Goal: Task Accomplishment & Management: Manage account settings

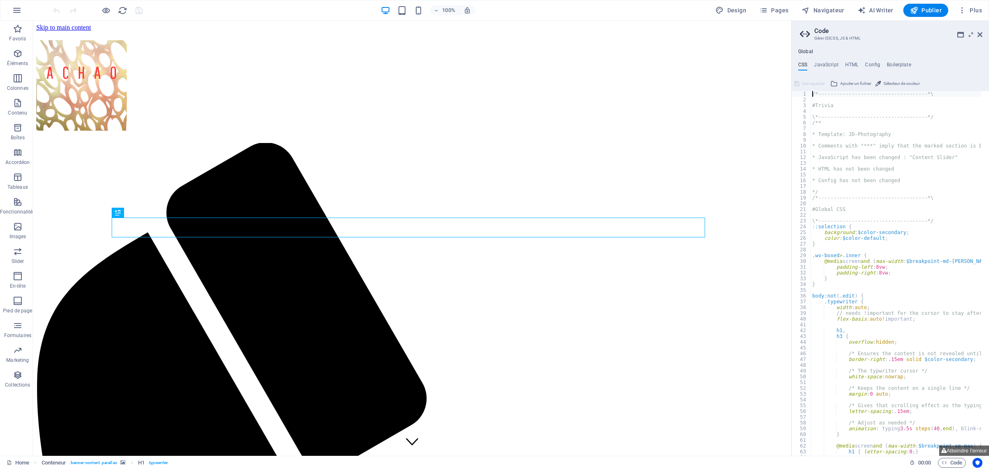
click at [979, 28] on h2 "Code" at bounding box center [898, 30] width 168 height 7
click at [980, 30] on h2 "Code" at bounding box center [898, 30] width 168 height 7
click at [979, 33] on icon at bounding box center [980, 34] width 5 height 7
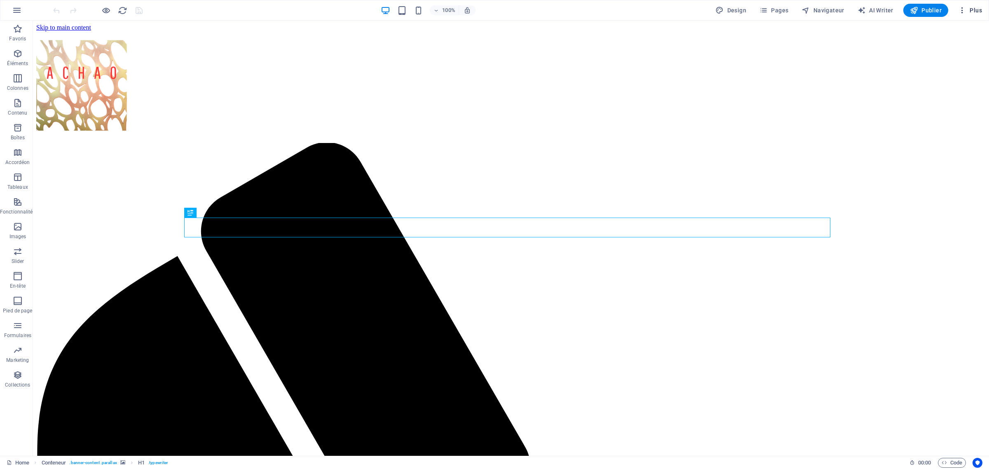
click at [974, 9] on span "Plus" at bounding box center [970, 10] width 24 height 8
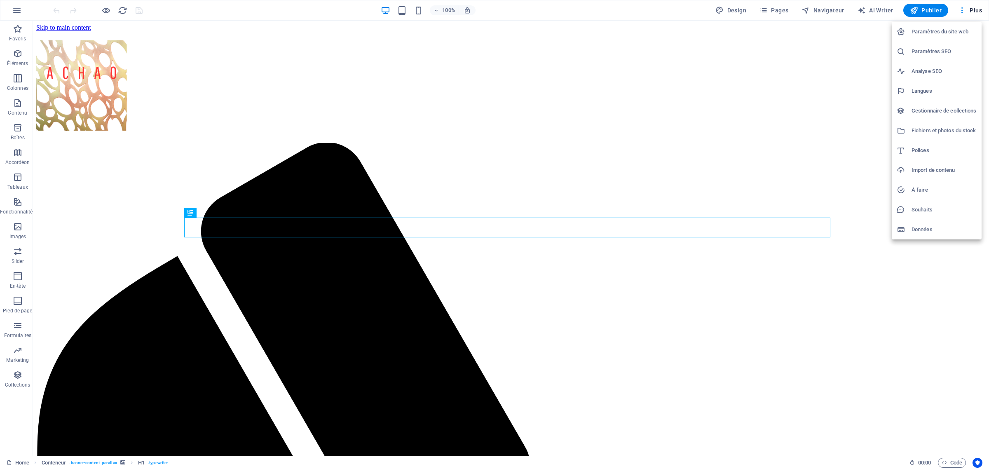
click at [949, 33] on h6 "Paramètres du site web" at bounding box center [944, 32] width 65 height 10
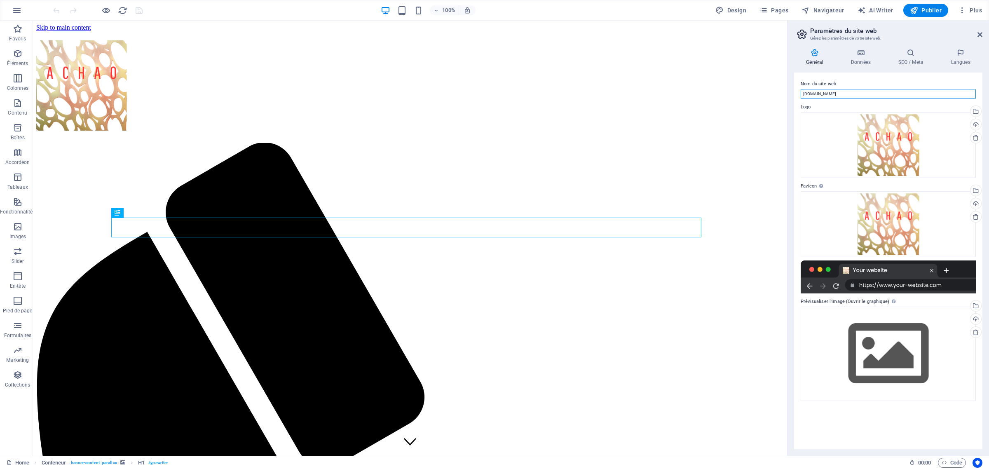
click at [841, 95] on input "[DOMAIN_NAME]" at bounding box center [888, 94] width 175 height 10
click at [846, 106] on label "Logo" at bounding box center [888, 107] width 175 height 10
click at [882, 327] on div "Glissez les fichiers ici, cliquez pour choisir les fichiers ou sélectionnez les…" at bounding box center [888, 354] width 175 height 94
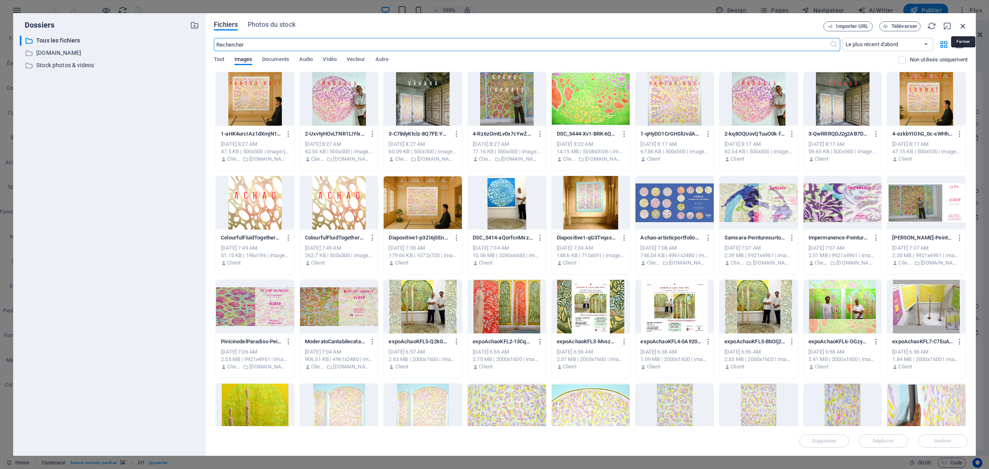
click at [962, 23] on icon "button" at bounding box center [963, 25] width 9 height 9
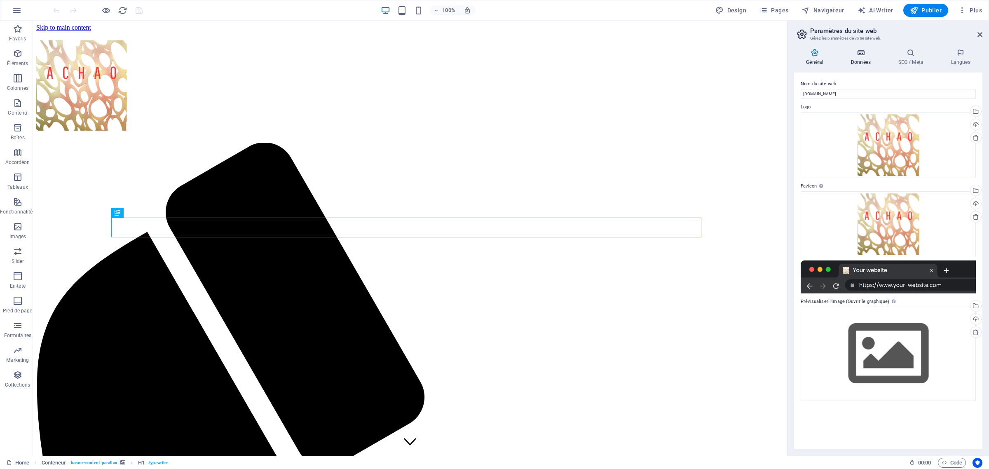
click at [858, 53] on icon at bounding box center [861, 53] width 44 height 8
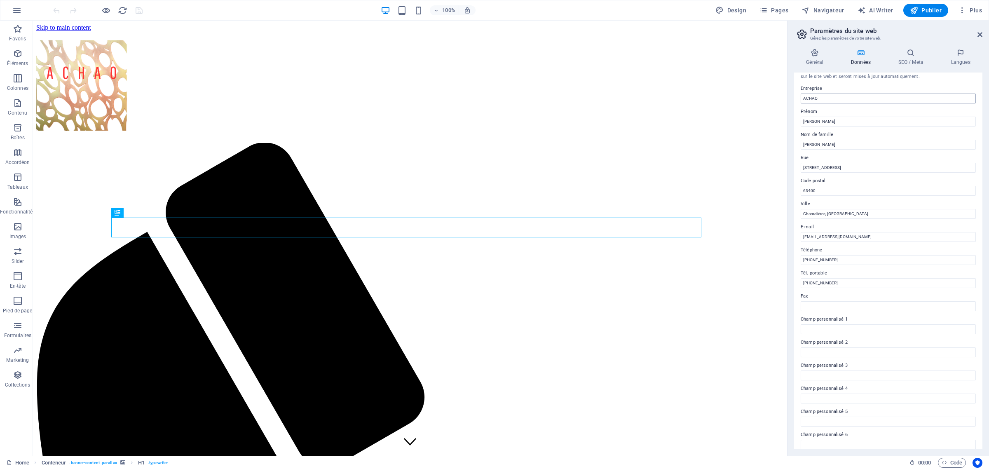
scroll to position [19, 0]
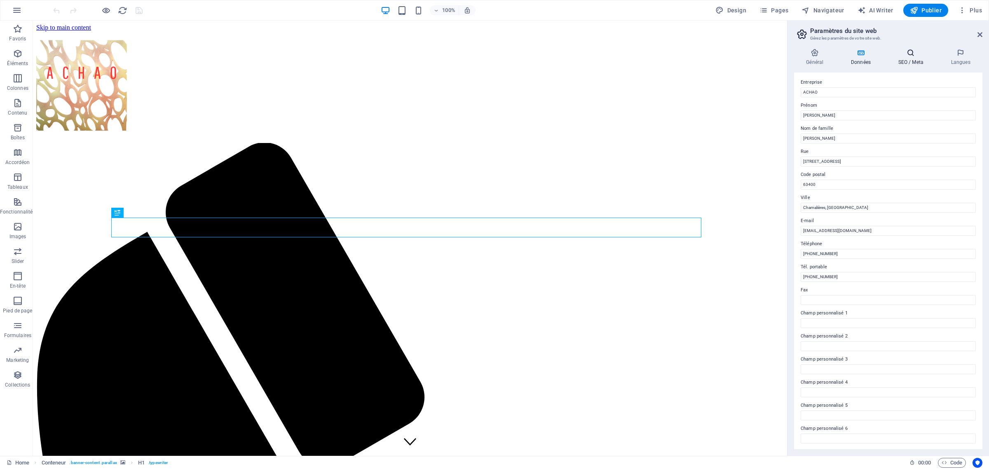
click at [907, 53] on icon at bounding box center [910, 53] width 49 height 8
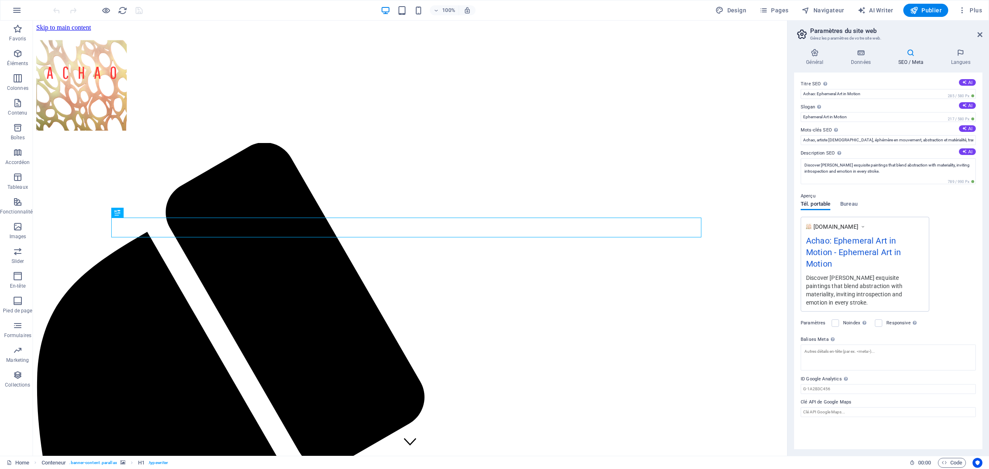
click at [911, 54] on icon at bounding box center [910, 53] width 49 height 8
click at [957, 47] on div "Général Données SEO / Meta Langues Nom du site web [DOMAIN_NAME] Logo Glissez l…" at bounding box center [889, 249] width 202 height 414
click at [962, 54] on icon at bounding box center [961, 53] width 44 height 8
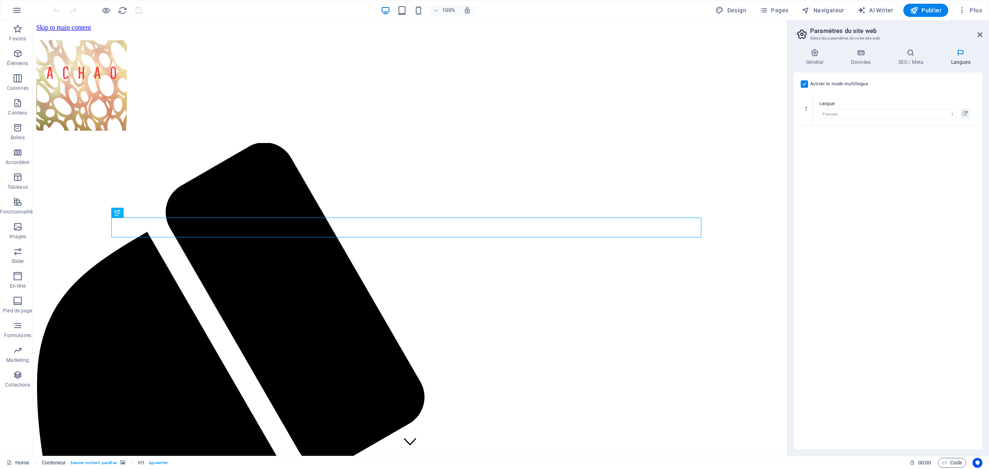
click at [802, 85] on label at bounding box center [804, 83] width 7 height 7
click at [0, 0] on input "Activer le mode multilingue Pour désactiver plusieurs langues, supprimez-les ju…" at bounding box center [0, 0] width 0 height 0
click at [936, 9] on span "Publier" at bounding box center [926, 10] width 32 height 8
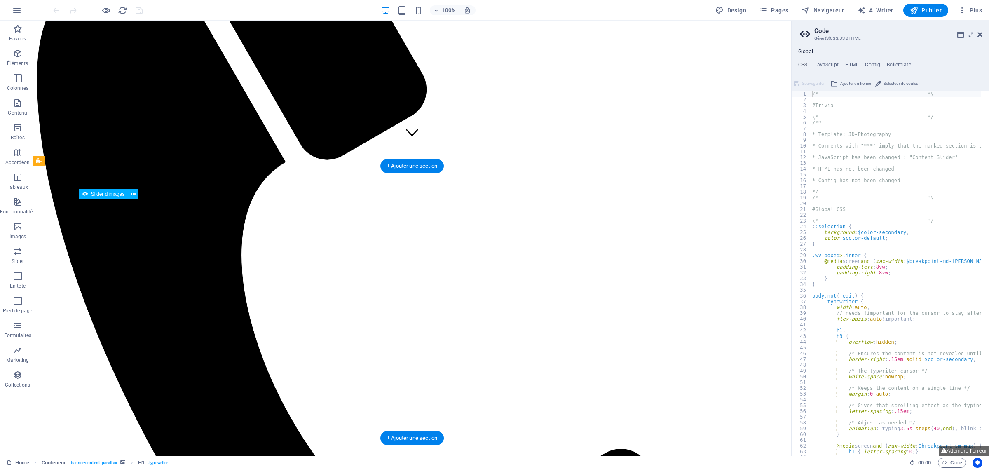
scroll to position [400, 0]
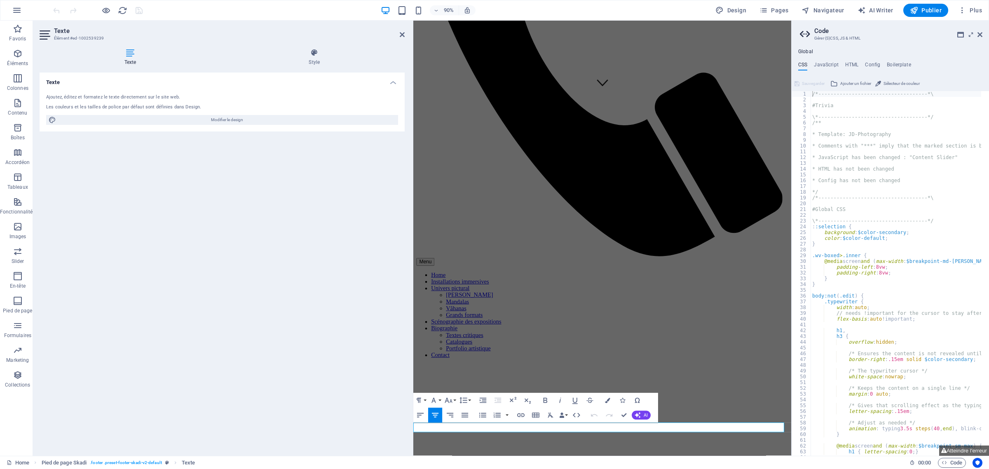
scroll to position [352, 0]
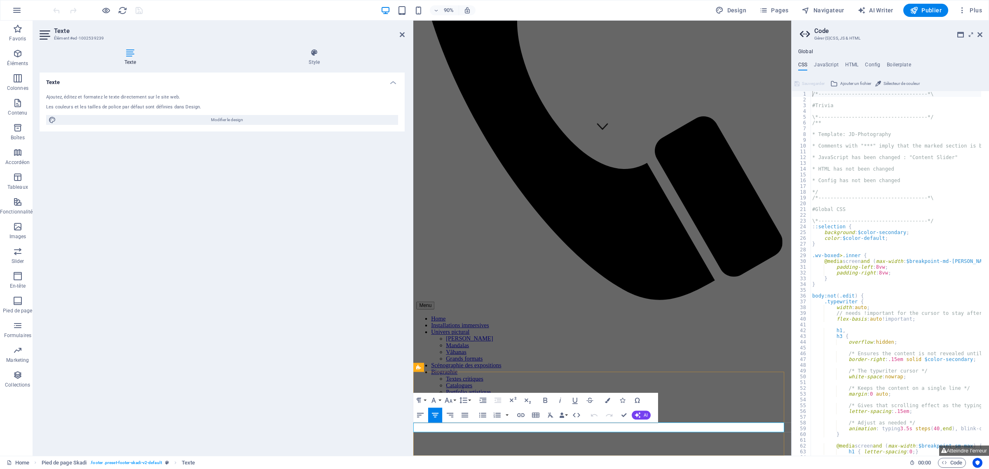
drag, startPoint x: 562, startPoint y: 471, endPoint x: 527, endPoint y: 472, distance: 35.0
click at [551, 408] on icon "button" at bounding box center [550, 410] width 9 height 9
click at [400, 35] on icon at bounding box center [402, 34] width 5 height 7
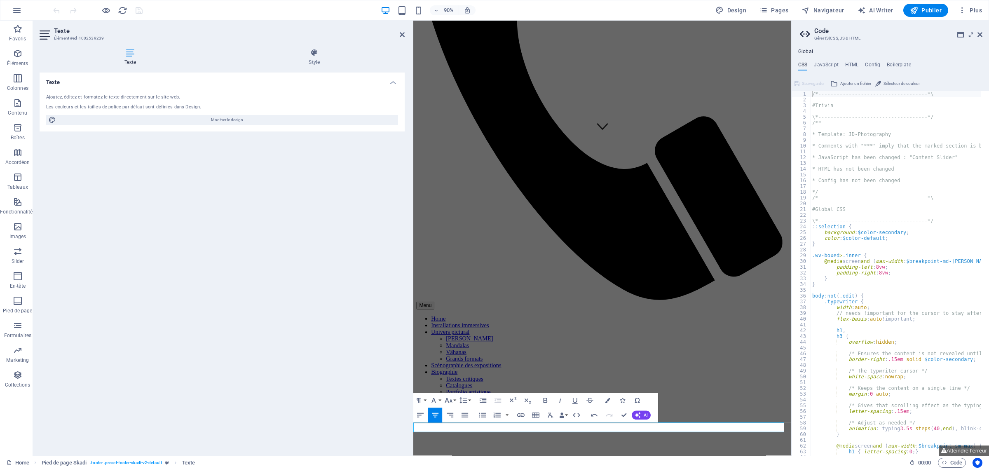
scroll to position [400, 0]
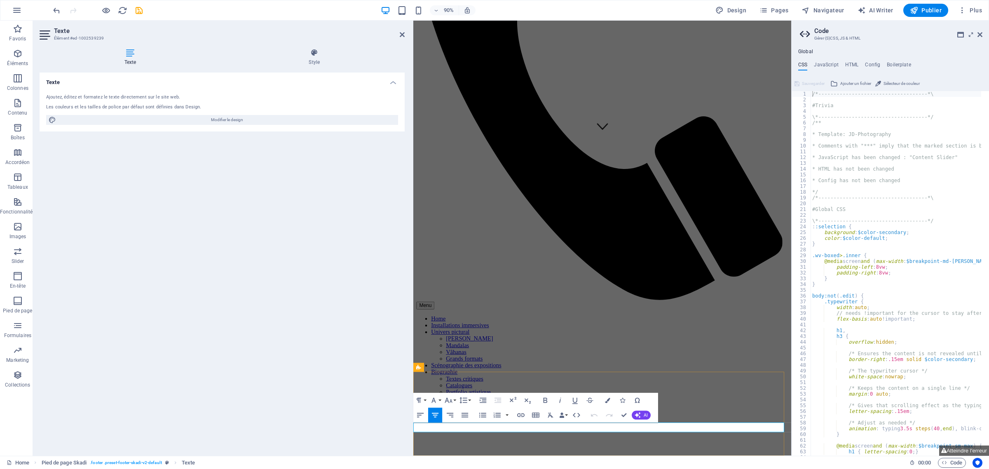
drag, startPoint x: 565, startPoint y: 470, endPoint x: 528, endPoint y: 473, distance: 37.6
click at [521, 415] on icon "button" at bounding box center [520, 415] width 9 height 9
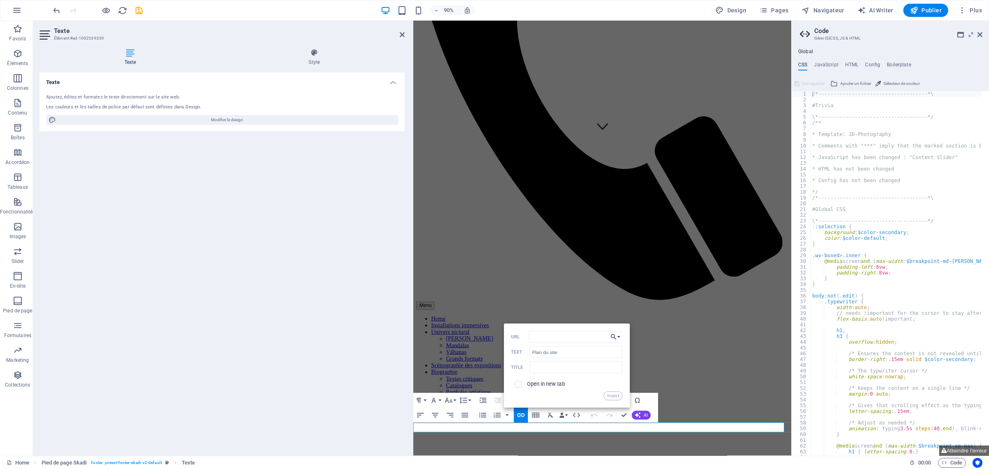
click at [620, 339] on button "Choose Link" at bounding box center [615, 337] width 14 height 12
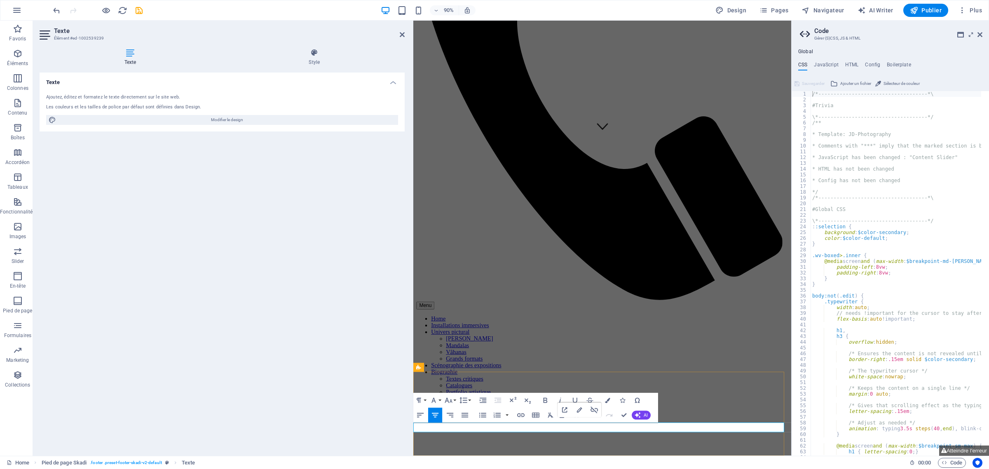
drag, startPoint x: 622, startPoint y: 471, endPoint x: 570, endPoint y: 477, distance: 53.1
type input "Mentions légales"
click at [523, 415] on icon "button" at bounding box center [520, 415] width 9 height 9
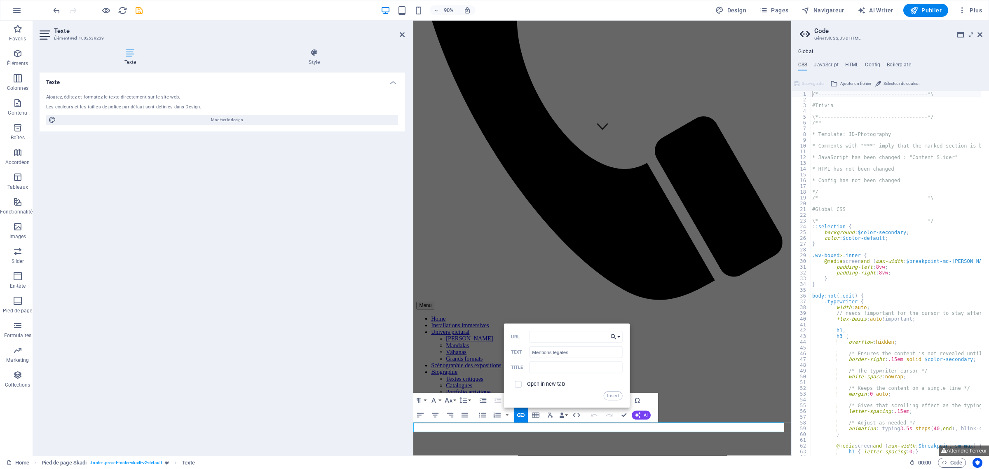
click at [620, 333] on button "Choose Link" at bounding box center [615, 337] width 14 height 12
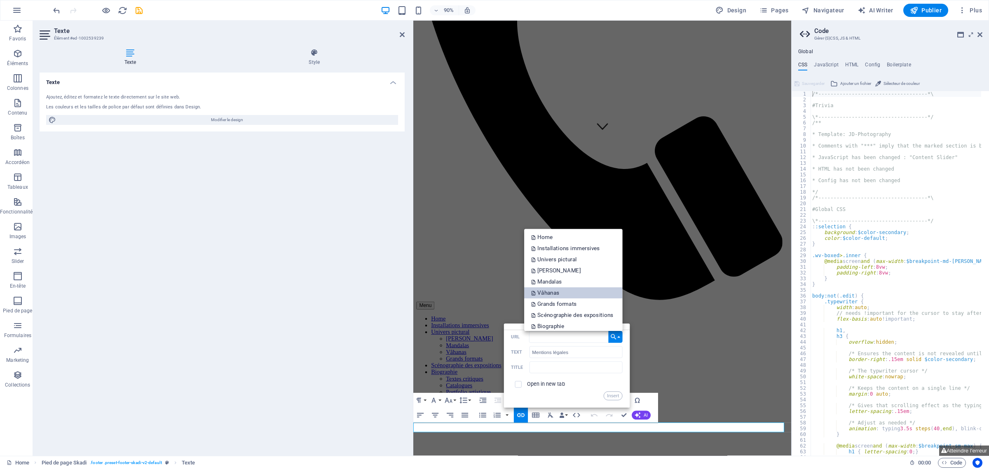
scroll to position [91, 0]
click at [582, 310] on link "Mentions légales" at bounding box center [573, 311] width 98 height 11
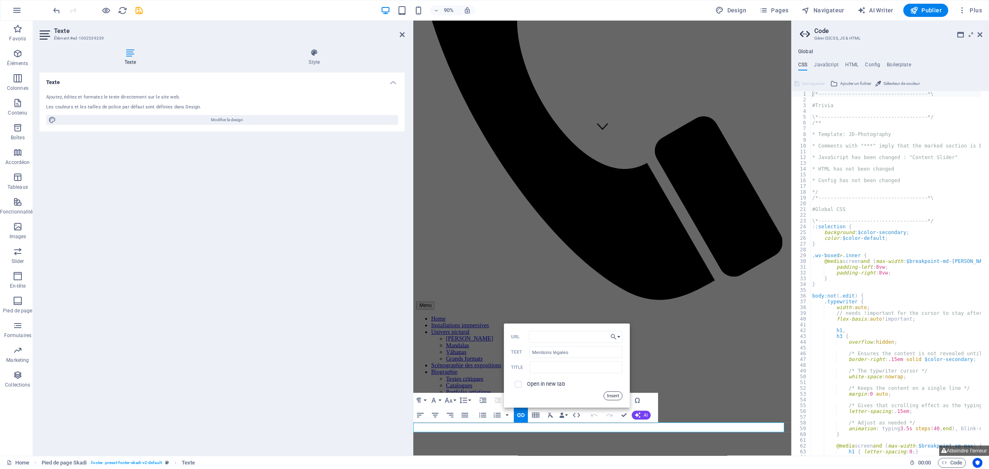
click at [613, 394] on button "Insert" at bounding box center [613, 396] width 19 height 9
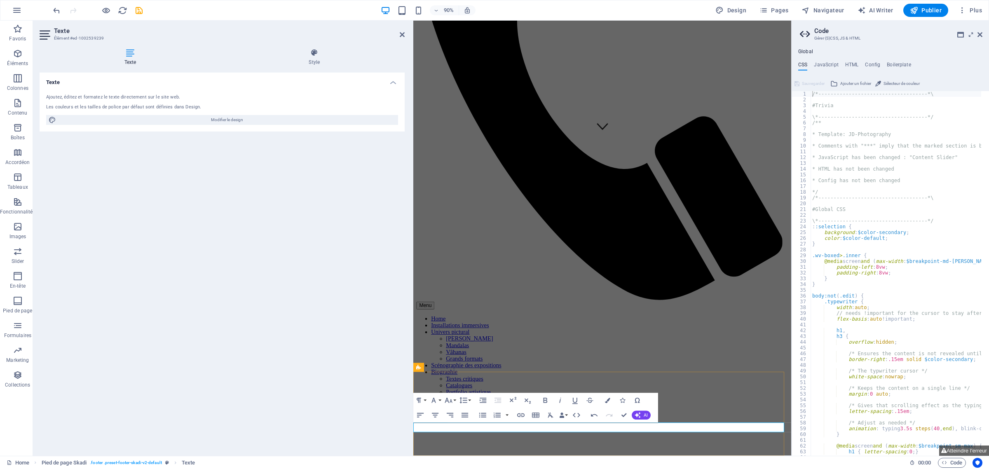
drag, startPoint x: 713, startPoint y: 474, endPoint x: 1021, endPoint y: 443, distance: 310.3
type input "/fr/politique-de-confidentialite"
type input "Politique de confidentialité"
checkbox input "true"
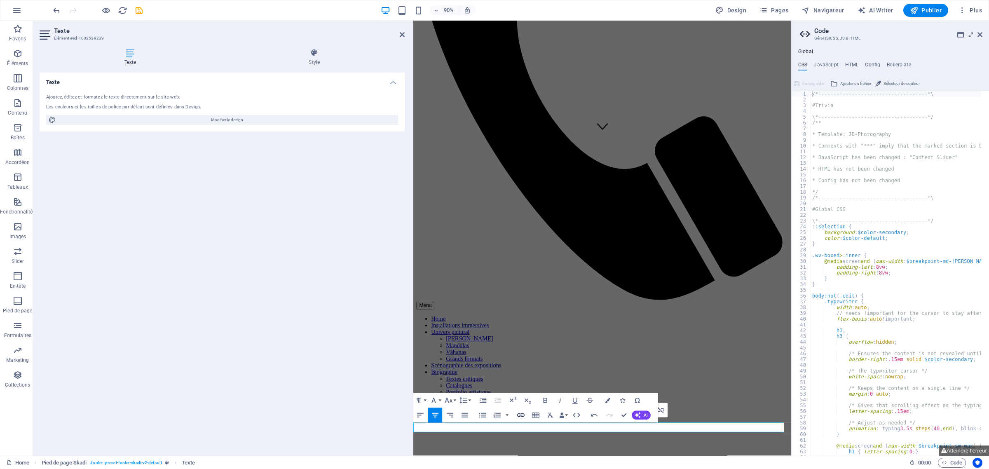
click at [523, 414] on icon "button" at bounding box center [520, 415] width 7 height 4
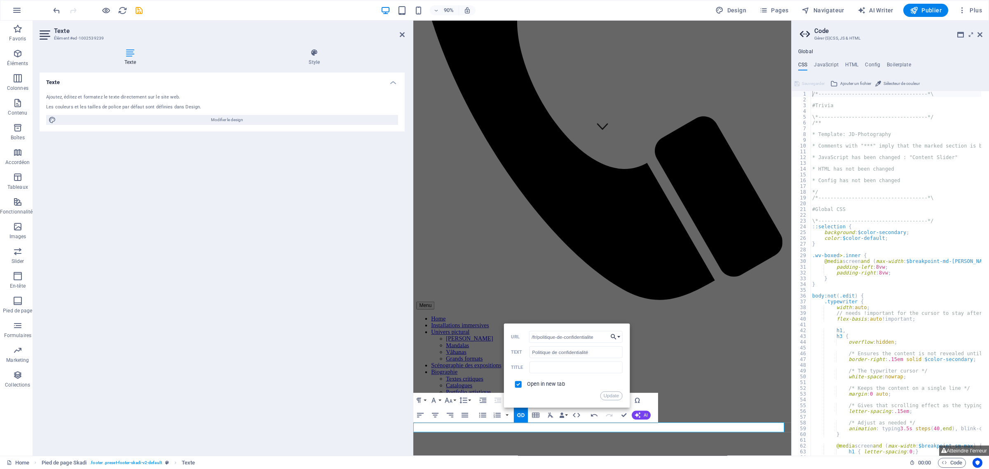
click at [619, 336] on button "Choose Link" at bounding box center [615, 337] width 14 height 12
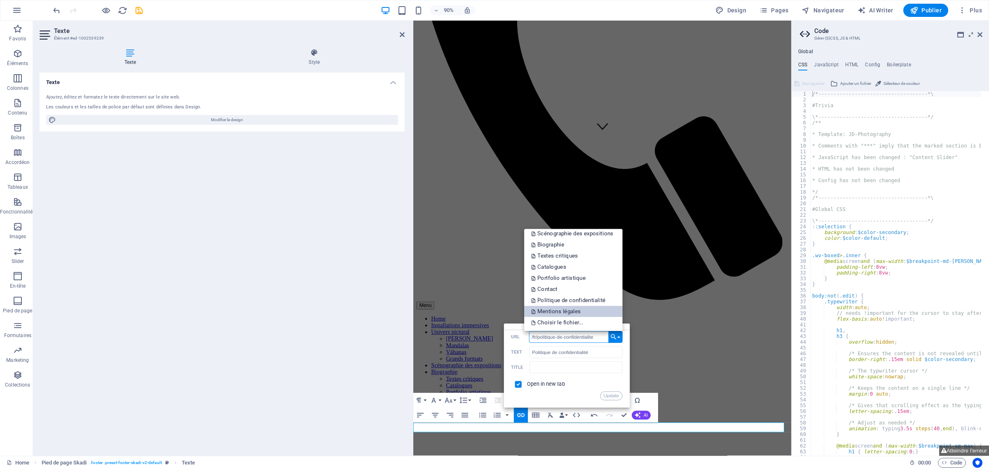
click at [602, 314] on link "Mentions légales" at bounding box center [573, 311] width 98 height 11
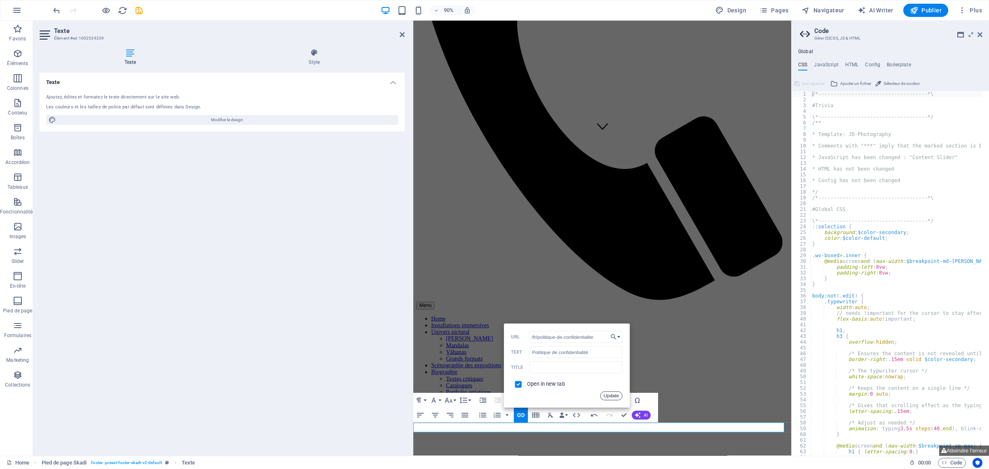
click at [613, 396] on button "Update" at bounding box center [611, 396] width 22 height 9
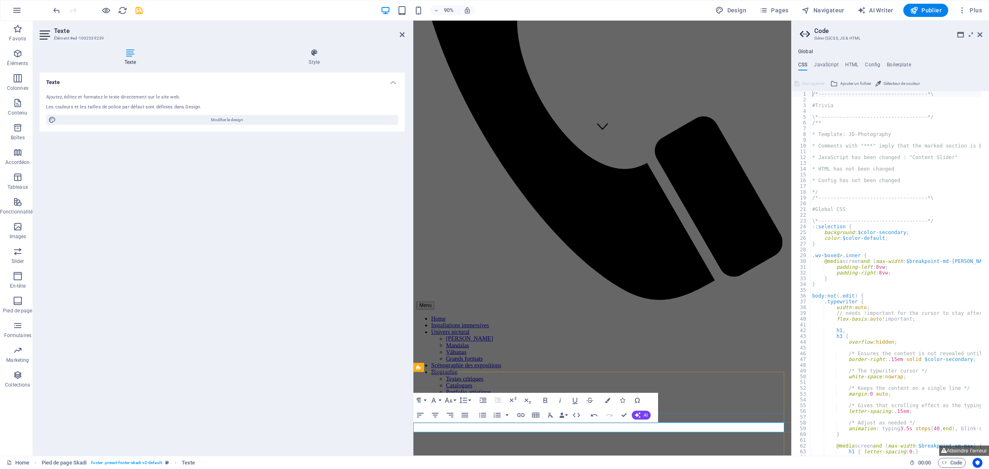
drag, startPoint x: 760, startPoint y: 466, endPoint x: 1106, endPoint y: 421, distance: 349.5
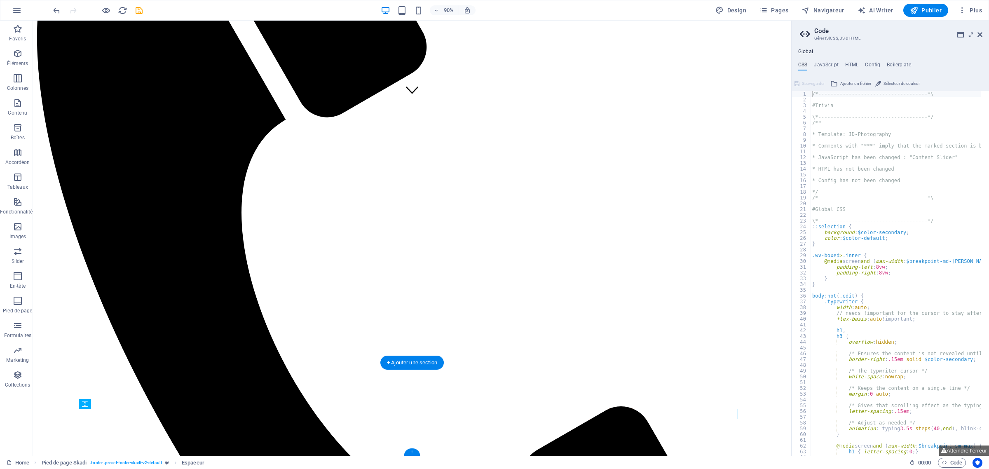
scroll to position [400, 0]
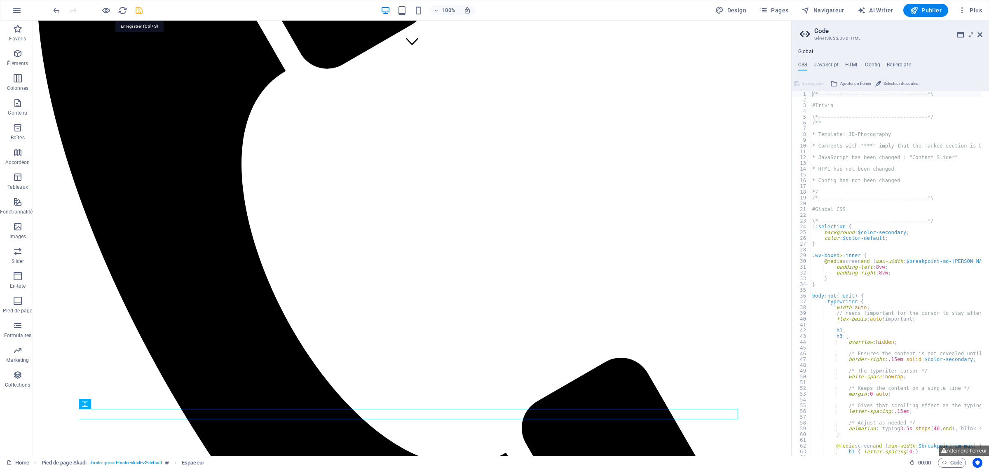
click at [141, 11] on icon "save" at bounding box center [138, 10] width 9 height 9
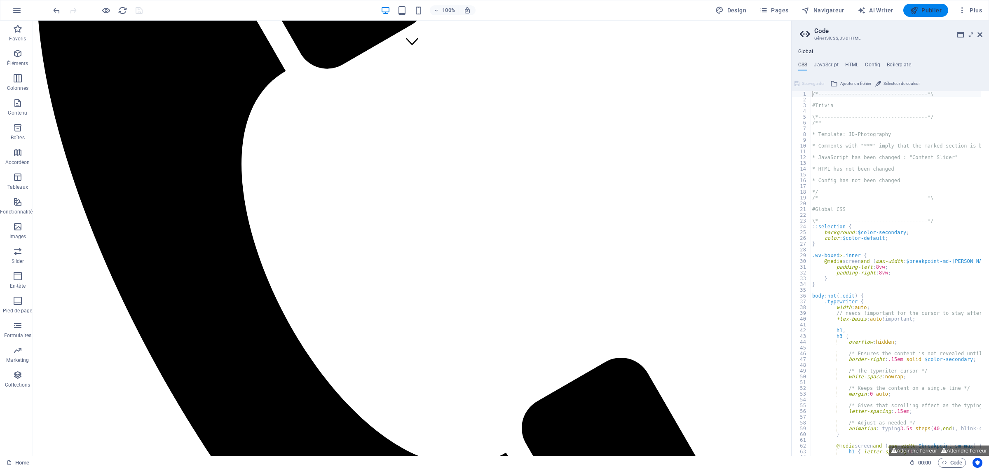
click at [928, 12] on span "Publier" at bounding box center [926, 10] width 32 height 8
